Goal: Find specific page/section: Find specific page/section

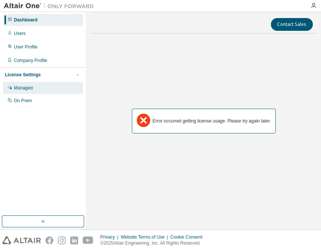
drag, startPoint x: 0, startPoint y: 0, endPoint x: 19, endPoint y: 85, distance: 87.2
click at [19, 85] on div "Managed" at bounding box center [23, 88] width 19 height 6
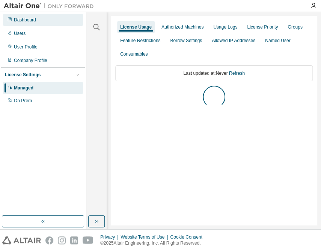
click at [30, 24] on div "Dashboard" at bounding box center [43, 20] width 80 height 12
